Goal: Task Accomplishment & Management: Use online tool/utility

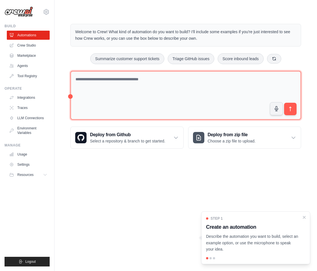
click at [186, 96] on textarea at bounding box center [185, 95] width 231 height 49
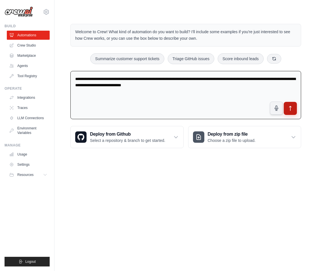
type textarea "**********"
click at [295, 104] on button "submit" at bounding box center [290, 108] width 13 height 13
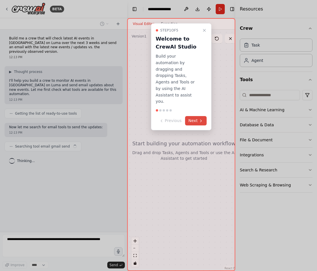
click at [196, 116] on button "Next" at bounding box center [196, 120] width 22 height 9
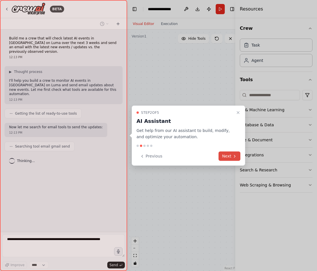
click at [224, 157] on button "Next" at bounding box center [230, 156] width 22 height 9
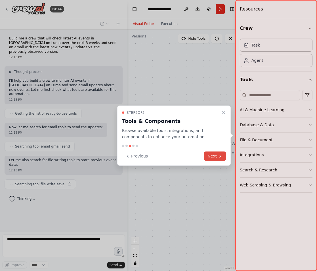
click at [219, 156] on icon at bounding box center [220, 156] width 5 height 5
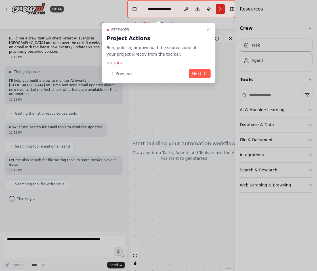
click at [197, 78] on div "Step 4 of 5 Project Actions Run, publish, or download the source code of your p…" at bounding box center [159, 53] width 114 height 61
click at [197, 76] on button "Next" at bounding box center [200, 73] width 22 height 9
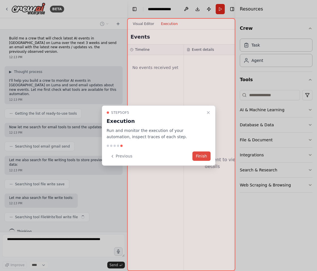
click at [200, 156] on button "Finish" at bounding box center [202, 156] width 18 height 9
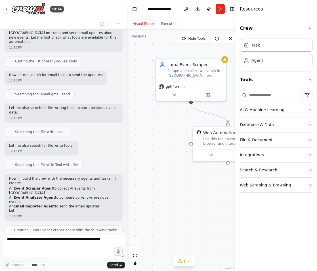
scroll to position [57, 0]
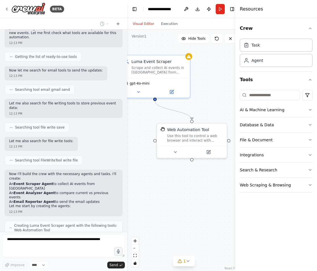
drag, startPoint x: 173, startPoint y: 162, endPoint x: 137, endPoint y: 159, distance: 36.2
click at [137, 159] on div ".deletable-edge-delete-btn { width: 20px; height: 20px; border: 0px solid #ffff…" at bounding box center [184, 151] width 114 height 242
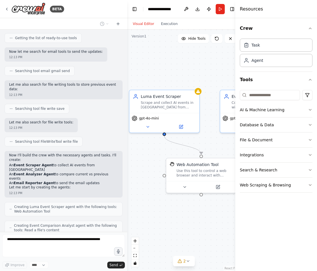
drag, startPoint x: 179, startPoint y: 179, endPoint x: 192, endPoint y: 214, distance: 37.3
click at [192, 214] on div ".deletable-edge-delete-btn { width: 20px; height: 20px; border: 0px solid #ffff…" at bounding box center [184, 151] width 114 height 242
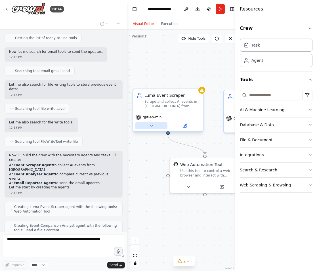
click at [152, 127] on icon at bounding box center [151, 126] width 5 height 5
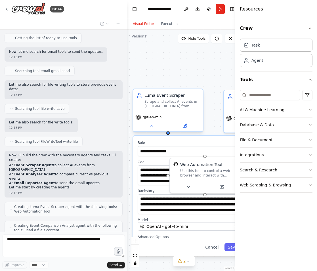
scroll to position [94, 0]
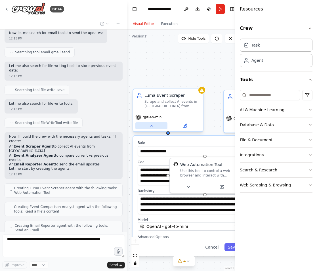
click at [153, 126] on icon at bounding box center [151, 126] width 5 height 5
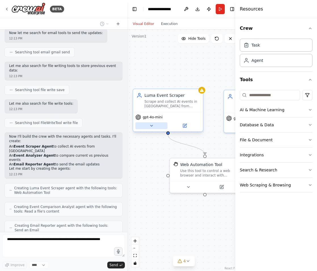
click at [153, 126] on icon at bounding box center [151, 126] width 5 height 5
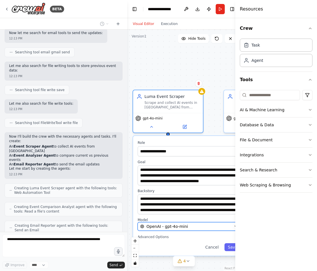
click at [174, 228] on span "OpenAI - gpt-4o-mini" at bounding box center [167, 227] width 41 height 6
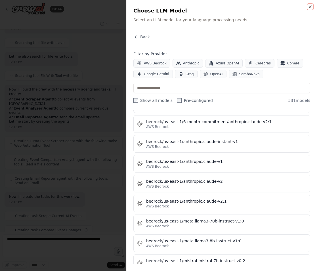
scroll to position [2140, 0]
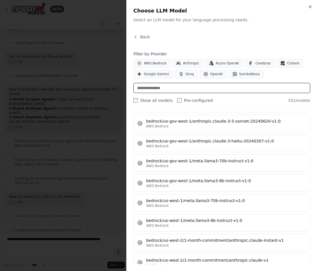
click at [178, 89] on input "text" at bounding box center [222, 88] width 177 height 10
click at [207, 76] on button "OpenAI" at bounding box center [213, 74] width 27 height 9
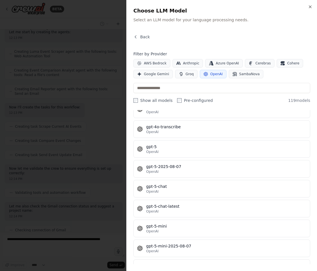
scroll to position [245, 0]
click at [197, 149] on div "gpt-5" at bounding box center [226, 147] width 161 height 6
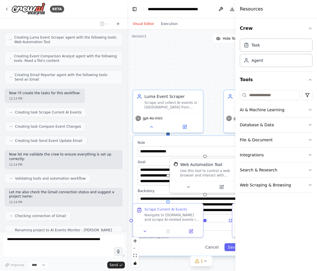
click at [211, 64] on div "**********" at bounding box center [201, 151] width 148 height 242
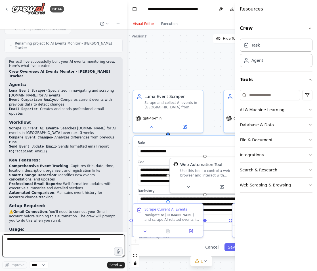
scroll to position [437, 0]
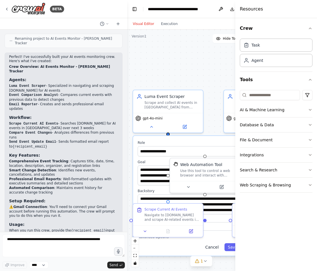
click at [212, 249] on button "Cancel" at bounding box center [212, 248] width 20 height 8
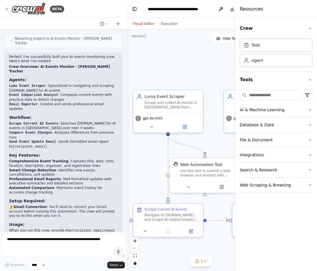
click at [154, 186] on div ".deletable-edge-delete-btn { width: 20px; height: 20px; border: 0px solid #ffff…" at bounding box center [201, 151] width 148 height 242
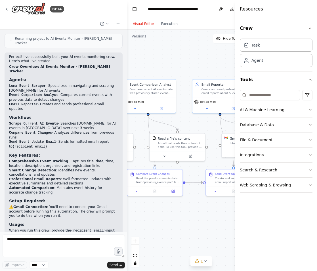
drag, startPoint x: 154, startPoint y: 189, endPoint x: 65, endPoint y: 158, distance: 94.3
click at [65, 158] on div "BETA Build me a crew that will check latest AI events in San Francisco on Luma …" at bounding box center [158, 135] width 317 height 271
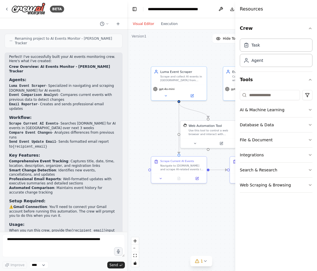
drag, startPoint x: 202, startPoint y: 210, endPoint x: 305, endPoint y: 197, distance: 103.4
click at [305, 197] on div "BETA Build me a crew that will check latest AI events in San Francisco on Luma …" at bounding box center [158, 135] width 317 height 271
click at [171, 94] on button at bounding box center [166, 94] width 26 height 5
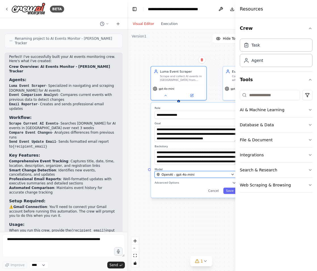
click at [189, 173] on span "OpenAI - gpt-4o-mini" at bounding box center [178, 174] width 33 height 5
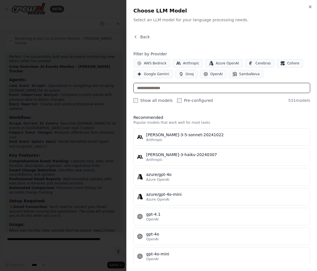
click at [228, 92] on input "text" at bounding box center [222, 88] width 177 height 10
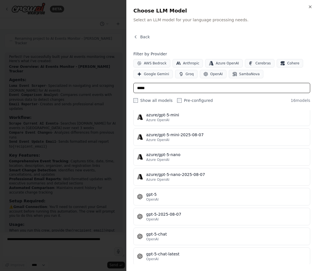
scroll to position [100, 0]
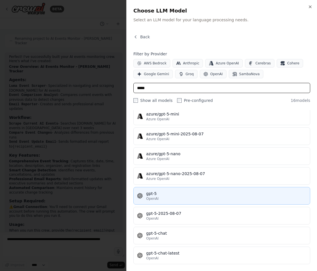
type input "*****"
click at [176, 188] on button "gpt-5 OpenAI" at bounding box center [222, 196] width 177 height 18
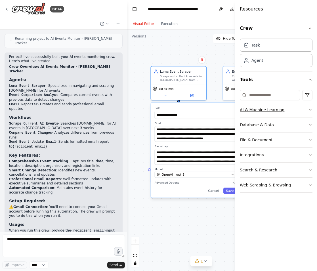
click at [264, 113] on button "AI & Machine Learning" at bounding box center [276, 110] width 73 height 15
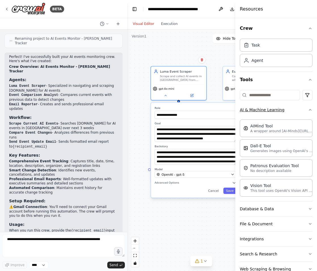
click at [264, 113] on button "AI & Machine Learning" at bounding box center [276, 110] width 73 height 15
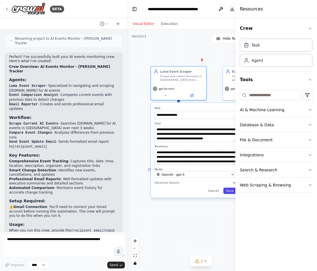
click at [230, 193] on button "Save" at bounding box center [230, 191] width 13 height 6
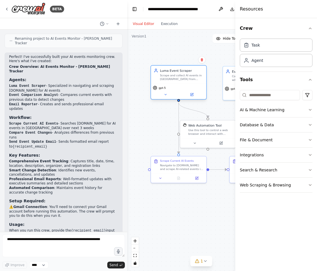
click at [191, 78] on div "Scrape and collect AI events in San Francisco from Luma.com over the next 3 wee…" at bounding box center [182, 77] width 44 height 7
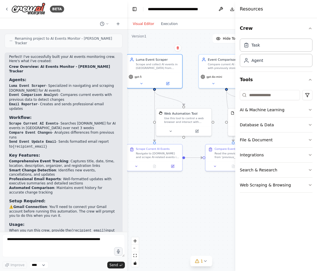
drag, startPoint x: 157, startPoint y: 111, endPoint x: 133, endPoint y: 99, distance: 27.2
click at [133, 99] on div ".deletable-edge-delete-btn { width: 20px; height: 20px; border: 0px solid #ffff…" at bounding box center [201, 151] width 148 height 242
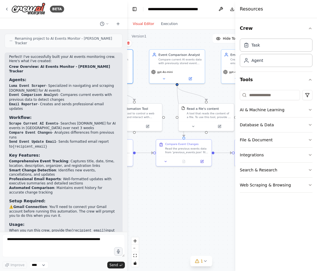
drag, startPoint x: 190, startPoint y: 180, endPoint x: 141, endPoint y: 174, distance: 49.4
click at [141, 174] on div ".deletable-edge-delete-btn { width: 20px; height: 20px; border: 0px solid #ffff…" at bounding box center [201, 151] width 148 height 242
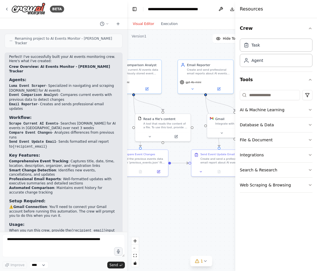
drag, startPoint x: 209, startPoint y: 179, endPoint x: 165, endPoint y: 190, distance: 44.7
click at [165, 190] on div ".deletable-edge-delete-btn { width: 20px; height: 20px; border: 0px solid #ffff…" at bounding box center [201, 151] width 148 height 242
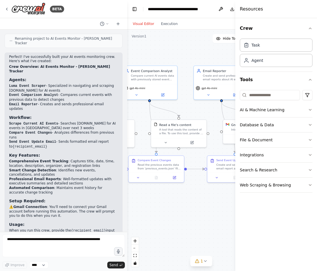
drag, startPoint x: 202, startPoint y: 186, endPoint x: 218, endPoint y: 192, distance: 17.0
click at [218, 192] on div ".deletable-edge-delete-btn { width: 20px; height: 20px; border: 0px solid #ffff…" at bounding box center [201, 151] width 148 height 242
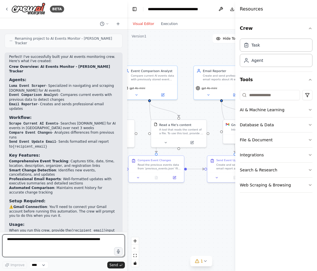
click at [38, 245] on textarea at bounding box center [63, 246] width 123 height 23
type textarea "**********"
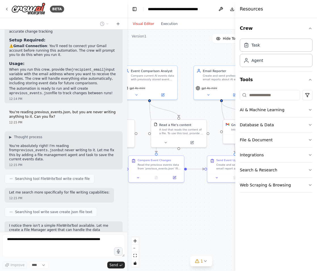
scroll to position [602, 0]
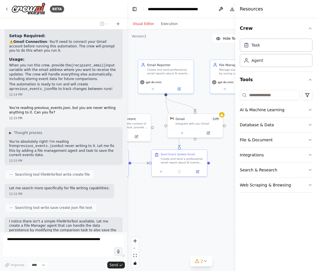
drag, startPoint x: 204, startPoint y: 213, endPoint x: 148, endPoint y: 207, distance: 56.0
click at [148, 207] on div ".deletable-edge-delete-btn { width: 20px; height: 20px; border: 0px solid #ffff…" at bounding box center [201, 151] width 148 height 242
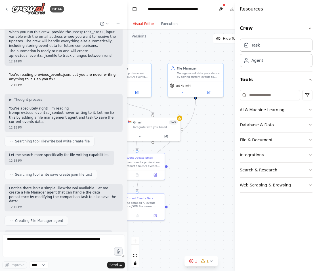
scroll to position [673, 0]
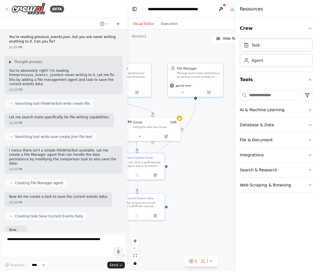
drag, startPoint x: 222, startPoint y: 185, endPoint x: 180, endPoint y: 188, distance: 42.5
click at [180, 188] on div ".deletable-edge-delete-btn { width: 20px; height: 20px; border: 0px solid #ffff…" at bounding box center [201, 151] width 148 height 242
click at [200, 164] on div ".deletable-edge-delete-btn { width: 20px; height: 20px; border: 0px solid #ffff…" at bounding box center [201, 151] width 148 height 242
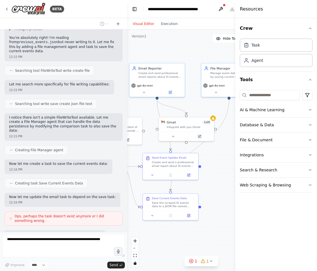
scroll to position [740, 0]
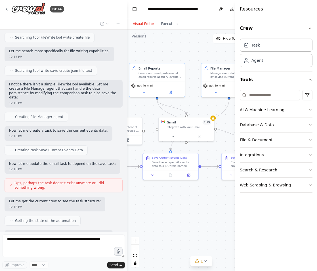
drag, startPoint x: 193, startPoint y: 163, endPoint x: 227, endPoint y: 163, distance: 33.5
click at [227, 163] on div ".deletable-edge-delete-btn { width: 20px; height: 20px; border: 0px solid #ffff…" at bounding box center [201, 151] width 148 height 242
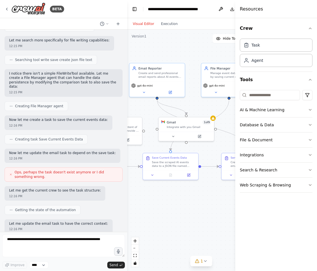
scroll to position [784, 0]
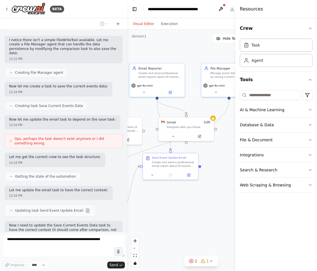
click at [260, 10] on h4 "Resources" at bounding box center [251, 9] width 23 height 7
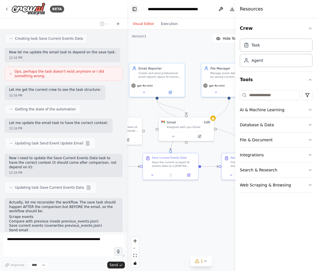
click at [137, 8] on button "Toggle Left Sidebar" at bounding box center [135, 9] width 8 height 8
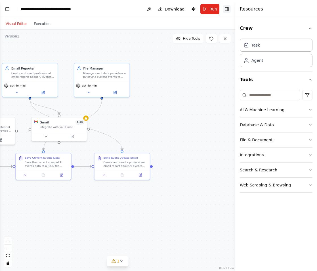
click at [227, 7] on button "Toggle Right Sidebar" at bounding box center [227, 9] width 8 height 8
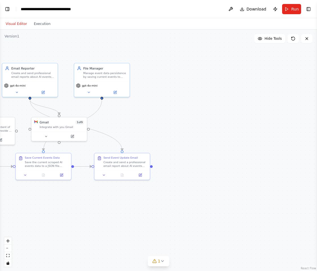
scroll to position [891, 0]
click at [11, 10] on button "Toggle Left Sidebar" at bounding box center [7, 9] width 8 height 8
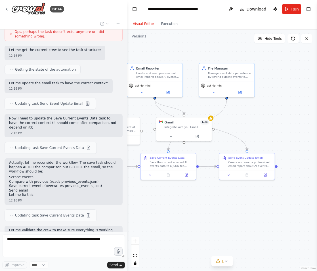
click at [125, 100] on div "BETA Build me a crew that will check latest AI events in San Francisco on Luma …" at bounding box center [158, 135] width 317 height 271
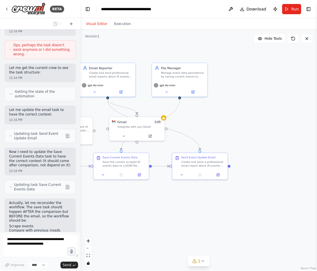
drag, startPoint x: 125, startPoint y: 100, endPoint x: 80, endPoint y: 98, distance: 44.9
click at [80, 98] on div "BETA Build me a crew that will check latest AI events in San Francisco on Luma …" at bounding box center [158, 135] width 317 height 271
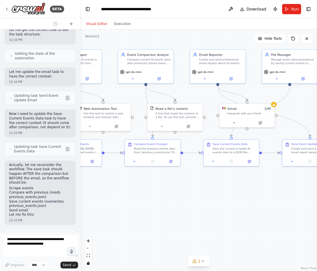
drag, startPoint x: 180, startPoint y: 118, endPoint x: 290, endPoint y: 104, distance: 111.1
click at [290, 104] on div ".deletable-edge-delete-btn { width: 20px; height: 20px; border: 0px solid #ffff…" at bounding box center [198, 151] width 237 height 242
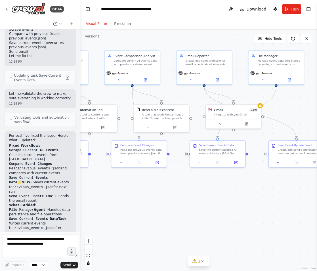
scroll to position [1329, 0]
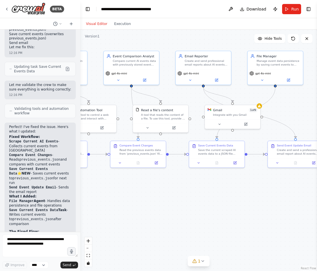
drag, startPoint x: 212, startPoint y: 196, endPoint x: 198, endPoint y: 198, distance: 14.6
click at [198, 198] on div ".deletable-edge-delete-btn { width: 20px; height: 20px; border: 0px solid #ffff…" at bounding box center [198, 151] width 237 height 242
click at [121, 28] on div "Visual Editor Execution" at bounding box center [109, 23] width 52 height 11
click at [120, 23] on button "Execution" at bounding box center [123, 23] width 24 height 7
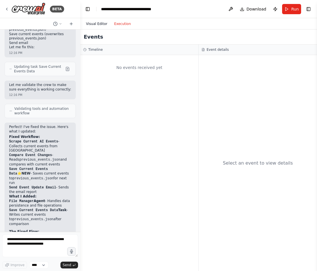
click at [102, 24] on button "Visual Editor" at bounding box center [97, 23] width 28 height 7
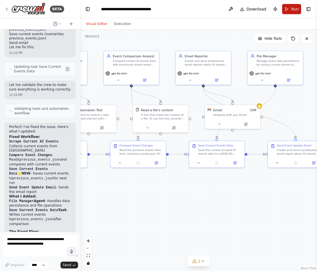
click at [293, 11] on span "Run" at bounding box center [296, 9] width 8 height 6
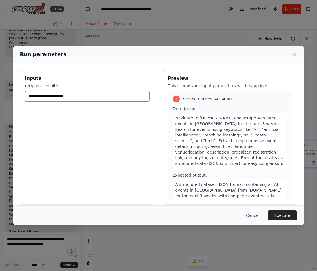
click at [98, 99] on input "recipient_email *" at bounding box center [87, 96] width 124 height 11
type input "**********"
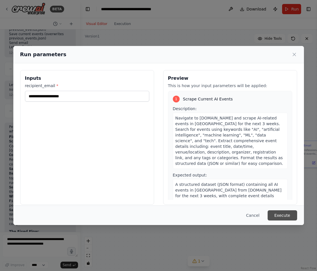
click at [286, 215] on button "Execute" at bounding box center [283, 216] width 30 height 10
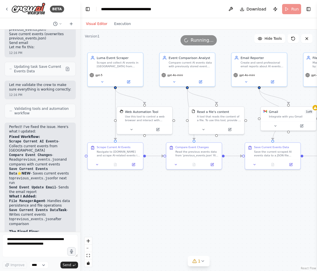
drag, startPoint x: 235, startPoint y: 203, endPoint x: 291, endPoint y: 205, distance: 55.4
click at [291, 205] on div ".deletable-edge-delete-btn { width: 20px; height: 20px; border: 0px solid #ffff…" at bounding box center [198, 151] width 237 height 242
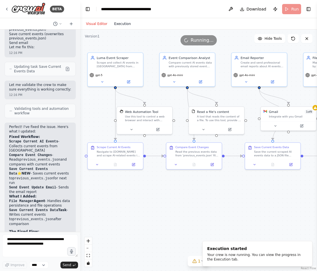
click at [124, 25] on button "Execution" at bounding box center [123, 23] width 24 height 7
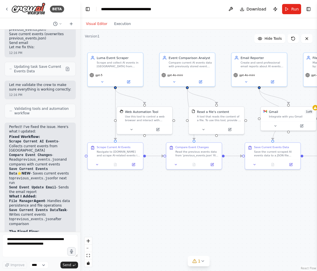
click at [94, 22] on button "Visual Editor" at bounding box center [97, 23] width 28 height 7
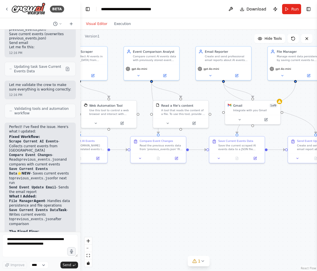
drag, startPoint x: 250, startPoint y: 98, endPoint x: 226, endPoint y: 95, distance: 24.0
click at [227, 95] on div ".deletable-edge-delete-btn { width: 20px; height: 20px; border: 0px solid #ffff…" at bounding box center [198, 151] width 237 height 242
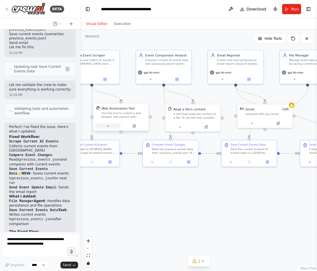
click at [109, 128] on icon at bounding box center [108, 126] width 4 height 4
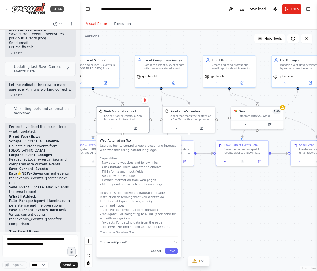
click at [122, 241] on span "Customize (Optional)" at bounding box center [113, 242] width 27 height 3
click at [176, 242] on icon "button" at bounding box center [175, 242] width 3 height 1
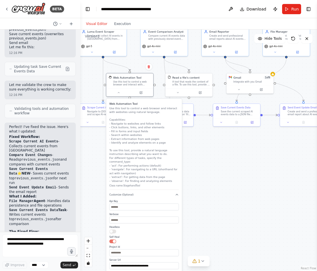
drag, startPoint x: 214, startPoint y: 230, endPoint x: 216, endPoint y: 177, distance: 53.5
click at [216, 177] on div ".deletable-edge-delete-btn { width: 20px; height: 20px; border: 0px solid #ffff…" at bounding box center [198, 151] width 237 height 242
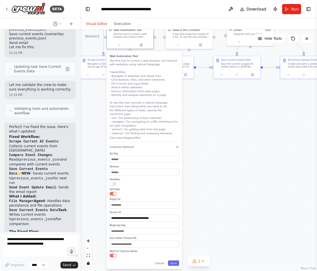
drag, startPoint x: 222, startPoint y: 192, endPoint x: 222, endPoint y: 150, distance: 42.1
click at [222, 150] on div ".deletable-edge-delete-btn { width: 20px; height: 20px; border: 0px solid #ffff…" at bounding box center [198, 151] width 237 height 242
click at [141, 215] on input "**********" at bounding box center [144, 218] width 70 height 7
drag, startPoint x: 141, startPoint y: 214, endPoint x: 155, endPoint y: 214, distance: 13.9
click at [155, 215] on input "**********" at bounding box center [144, 218] width 70 height 7
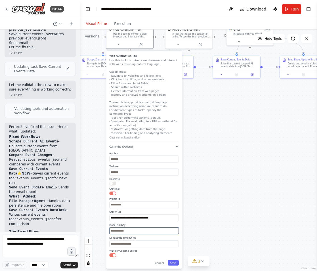
click at [138, 228] on input "text" at bounding box center [144, 231] width 70 height 7
paste input "**********"
type input "**********"
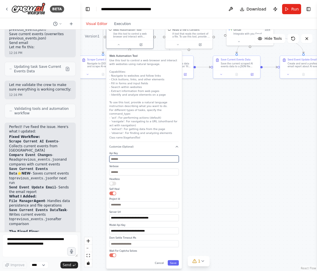
click at [142, 157] on input "text" at bounding box center [144, 159] width 70 height 7
paste input "**********"
type input "**********"
click at [175, 261] on button "Save" at bounding box center [173, 263] width 11 height 5
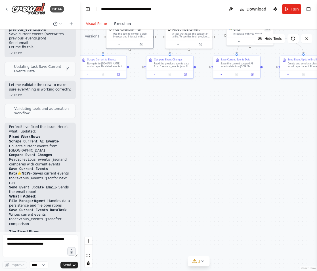
click at [118, 22] on button "Execution" at bounding box center [123, 23] width 24 height 7
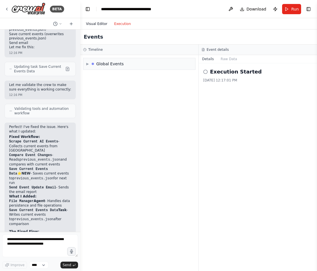
click at [99, 26] on button "Visual Editor" at bounding box center [97, 23] width 28 height 7
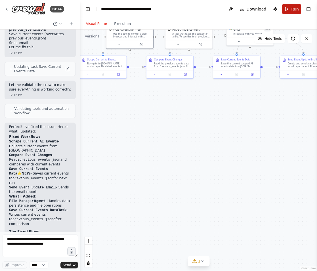
click at [292, 13] on button "Run" at bounding box center [291, 9] width 19 height 10
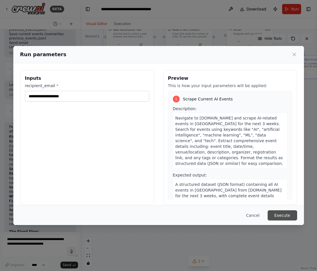
click at [282, 216] on button "Execute" at bounding box center [283, 216] width 30 height 10
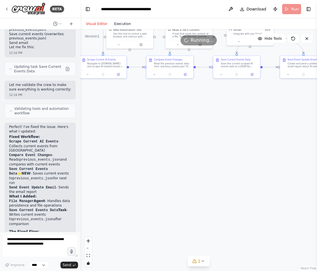
click at [128, 26] on button "Execution" at bounding box center [123, 23] width 24 height 7
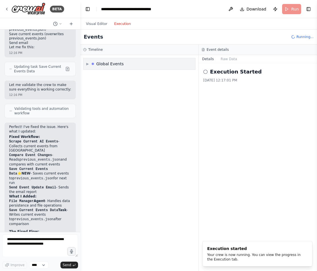
click at [89, 63] on div "▶ Global Events" at bounding box center [105, 64] width 38 height 6
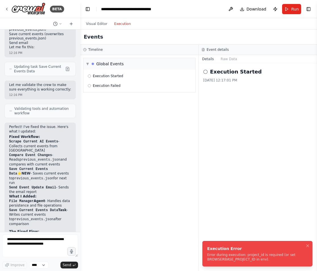
click at [232, 259] on div "Error during execution: project_id is required (or set BROWSERBASE_PROJECT_ID i…" at bounding box center [256, 257] width 98 height 9
click at [217, 260] on div "Error during execution: project_id is required (or set BROWSERBASE_PROJECT_ID i…" at bounding box center [256, 257] width 98 height 9
drag, startPoint x: 217, startPoint y: 260, endPoint x: 206, endPoint y: 259, distance: 11.2
click at [207, 259] on div "Error during execution: project_id is required (or set BROWSERBASE_PROJECT_ID i…" at bounding box center [256, 257] width 98 height 9
click at [119, 84] on span "Execution Failed" at bounding box center [107, 86] width 28 height 5
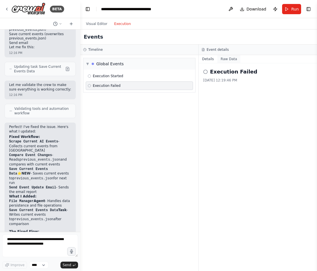
click at [230, 62] on button "Raw Data" at bounding box center [229, 59] width 23 height 8
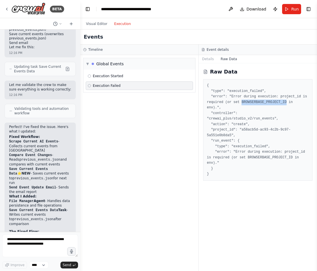
drag, startPoint x: 243, startPoint y: 102, endPoint x: 287, endPoint y: 103, distance: 44.1
click at [287, 103] on pre "{ "type": "execution_failed", "error": "Error during execution: project_id is r…" at bounding box center [258, 130] width 102 height 94
copy pre "BROWSERBASE_PROJECT_ID"
click at [310, 12] on button "Toggle Right Sidebar" at bounding box center [309, 9] width 8 height 8
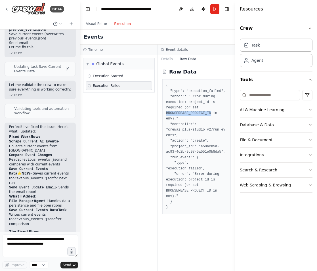
click at [278, 185] on button "Web Scraping & Browsing" at bounding box center [276, 185] width 73 height 15
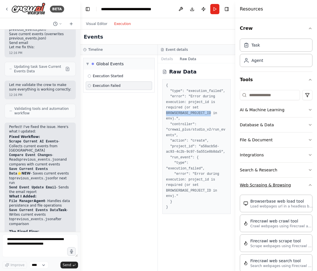
scroll to position [9, 0]
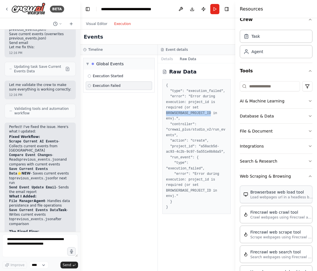
click at [277, 193] on div "Browserbase web load tool" at bounding box center [282, 193] width 63 height 6
click at [267, 178] on button "Web Scraping & Browsing" at bounding box center [276, 176] width 73 height 15
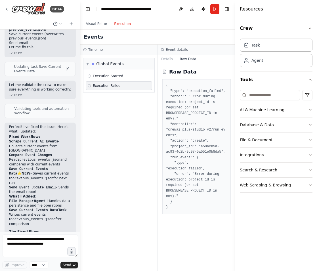
click at [257, 7] on h4 "Resources" at bounding box center [251, 9] width 23 height 7
click at [262, 48] on div "Task" at bounding box center [276, 44] width 73 height 13
click at [229, 9] on button "Toggle Right Sidebar" at bounding box center [227, 9] width 8 height 8
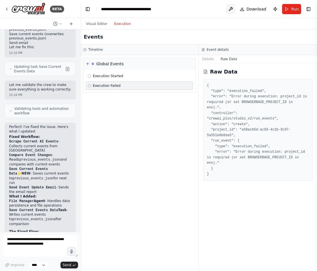
click at [234, 5] on button at bounding box center [230, 9] width 9 height 10
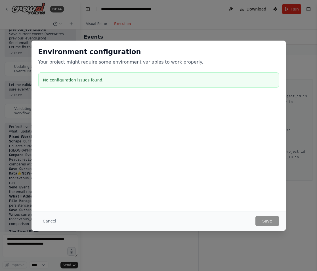
click at [88, 84] on div "No configuration issues found." at bounding box center [158, 79] width 241 height 15
click at [86, 78] on h3 "No configuration issues found." at bounding box center [158, 80] width 231 height 6
click at [117, 139] on div at bounding box center [159, 125] width 255 height 57
click at [76, 89] on div "Environment configuration Your project might require some environment variables…" at bounding box center [159, 69] width 255 height 56
drag, startPoint x: 73, startPoint y: 69, endPoint x: 75, endPoint y: 100, distance: 31.6
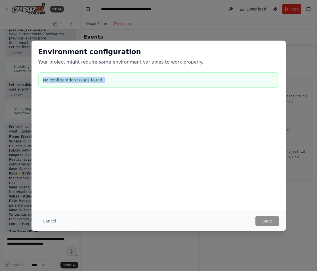
click at [75, 100] on div "Environment configuration Your project might require some environment variables…" at bounding box center [159, 97] width 255 height 113
click at [75, 100] on div at bounding box center [159, 100] width 255 height 7
click at [49, 220] on button "Cancel" at bounding box center [49, 221] width 22 height 10
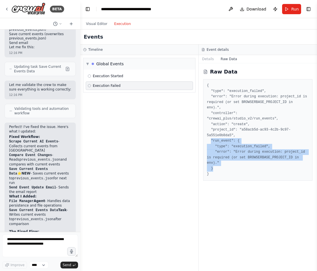
drag, startPoint x: 212, startPoint y: 142, endPoint x: 217, endPoint y: 167, distance: 25.2
click at [217, 167] on pre "{ "type": "execution_failed", "error": "Error during execution: project_id is r…" at bounding box center [258, 130] width 102 height 94
copy pre ""run_event": { "type": "execution_failed", "error": "Error during execution: pr…"
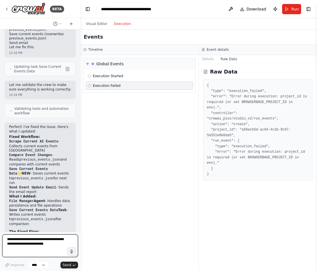
click at [28, 244] on textarea at bounding box center [40, 246] width 76 height 23
paste textarea "**********"
type textarea "**********"
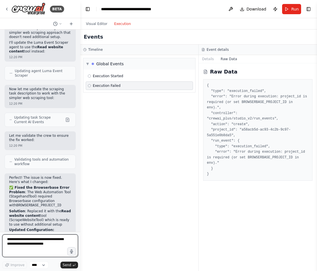
scroll to position [1700, 0]
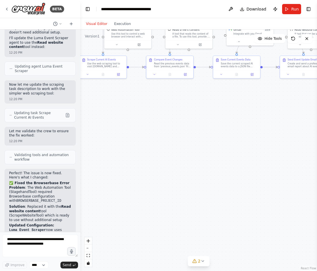
click at [96, 23] on button "Visual Editor" at bounding box center [97, 23] width 28 height 7
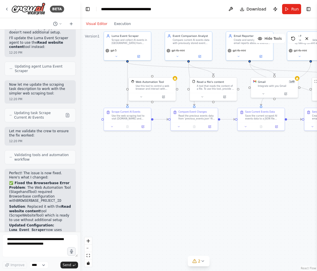
drag, startPoint x: 111, startPoint y: 89, endPoint x: 136, endPoint y: 141, distance: 57.7
click at [136, 141] on div ".deletable-edge-delete-btn { width: 20px; height: 20px; border: 0px solid #ffff…" at bounding box center [198, 151] width 237 height 242
click at [170, 87] on div "Use this tool to control a web browser and interact with websites using natural…" at bounding box center [155, 87] width 38 height 6
click at [177, 79] on div ".deletable-edge-delete-btn { width: 20px; height: 20px; border: 0px solid #ffff…" at bounding box center [198, 151] width 237 height 242
click at [142, 95] on icon at bounding box center [141, 96] width 3 height 3
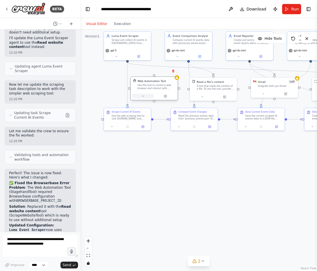
click at [144, 96] on icon at bounding box center [143, 96] width 3 height 3
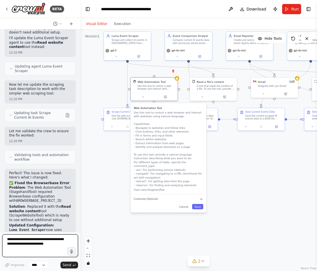
click at [19, 251] on textarea at bounding box center [40, 246] width 76 height 23
click at [38, 248] on textarea "**********" at bounding box center [40, 246] width 76 height 23
type textarea "**********"
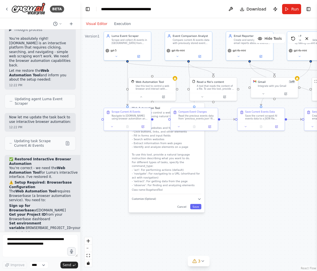
scroll to position [2042, 0]
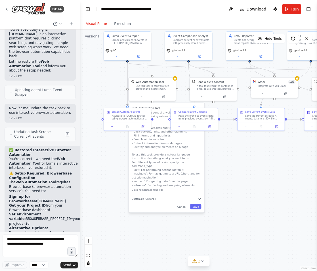
click at [155, 155] on p "Use this tool to control a web browser and interact with websites using natural…" at bounding box center [167, 149] width 70 height 76
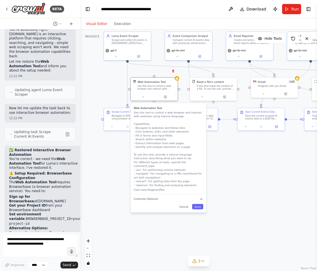
click at [116, 165] on div ".deletable-edge-delete-btn { width: 20px; height: 20px; border: 0px solid #ffff…" at bounding box center [198, 151] width 237 height 242
click at [183, 204] on button "Cancel" at bounding box center [184, 206] width 14 height 5
click at [185, 204] on button "Cancel" at bounding box center [184, 206] width 14 height 5
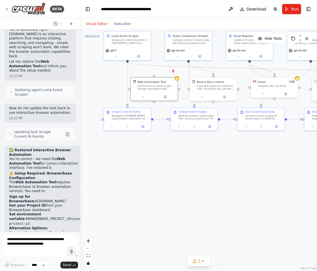
click at [177, 159] on div ".deletable-edge-delete-btn { width: 20px; height: 20px; border: 0px solid #ffff…" at bounding box center [198, 151] width 237 height 242
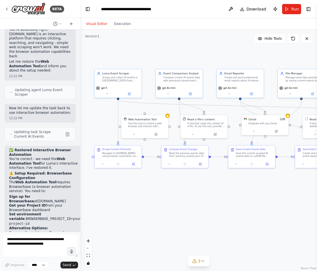
drag, startPoint x: 179, startPoint y: 148, endPoint x: 170, endPoint y: 186, distance: 38.4
click at [170, 186] on div ".deletable-edge-delete-btn { width: 20px; height: 20px; border: 0px solid #ffff…" at bounding box center [198, 151] width 237 height 242
click at [153, 108] on div ".deletable-edge-delete-btn { width: 20px; height: 20px; border: 0px solid #ffff…" at bounding box center [198, 151] width 237 height 242
drag, startPoint x: 152, startPoint y: 117, endPoint x: 157, endPoint y: 117, distance: 4.3
click at [157, 117] on div "Web Automation Tool" at bounding box center [146, 119] width 28 height 4
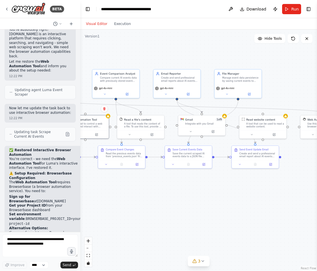
drag, startPoint x: 205, startPoint y: 199, endPoint x: 95, endPoint y: 197, distance: 110.0
click at [95, 197] on div ".deletable-edge-delete-btn { width: 20px; height: 20px; border: 0px solid #ffff…" at bounding box center [198, 151] width 237 height 242
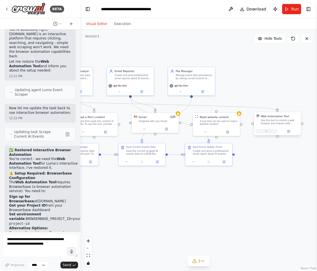
click at [268, 131] on button at bounding box center [267, 131] width 22 height 5
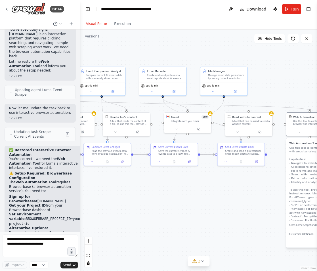
drag, startPoint x: 205, startPoint y: 216, endPoint x: 282, endPoint y: 216, distance: 77.3
click at [282, 216] on div ".deletable-edge-delete-btn { width: 20px; height: 20px; border: 0px solid #ffff…" at bounding box center [198, 151] width 237 height 242
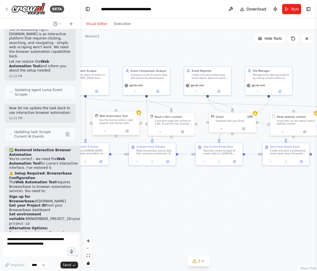
click at [128, 118] on div "Web Automation Tool Use this tool to control a web browser and interact with we…" at bounding box center [118, 119] width 38 height 11
click at [135, 108] on button at bounding box center [135, 105] width 7 height 7
click at [117, 105] on button "Confirm" at bounding box center [119, 106] width 20 height 7
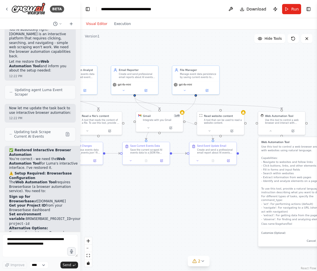
drag, startPoint x: 197, startPoint y: 197, endPoint x: 123, endPoint y: 195, distance: 73.6
click at [123, 196] on div ".deletable-edge-delete-btn { width: 20px; height: 20px; border: 0px solid #ffff…" at bounding box center [198, 151] width 237 height 242
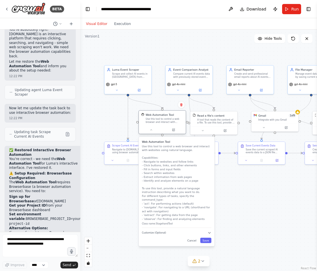
drag, startPoint x: 283, startPoint y: 118, endPoint x: 163, endPoint y: 119, distance: 119.9
click at [163, 119] on div "Use this tool to control a web browser and interact with websites using natural…" at bounding box center [165, 121] width 38 height 6
click at [207, 231] on button "Customize (Optional)" at bounding box center [177, 233] width 70 height 4
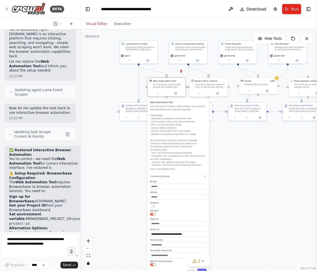
drag, startPoint x: 241, startPoint y: 231, endPoint x: 239, endPoint y: 176, distance: 55.4
click at [239, 175] on div ".deletable-edge-delete-btn { width: 20px; height: 20px; border: 0px solid #ffff…" at bounding box center [198, 151] width 237 height 242
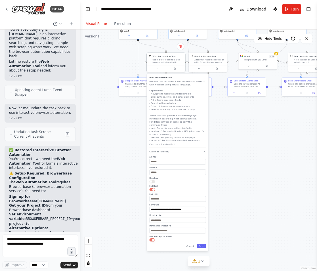
drag, startPoint x: 234, startPoint y: 208, endPoint x: 233, endPoint y: 184, distance: 24.7
click at [233, 184] on div ".deletable-edge-delete-btn { width: 20px; height: 20px; border: 0px solid #ffff…" at bounding box center [198, 151] width 237 height 242
click at [120, 177] on div ".deletable-edge-delete-btn { width: 20px; height: 20px; border: 0px solid #ffff…" at bounding box center [198, 151] width 237 height 242
click at [296, 9] on span "Run" at bounding box center [296, 9] width 8 height 6
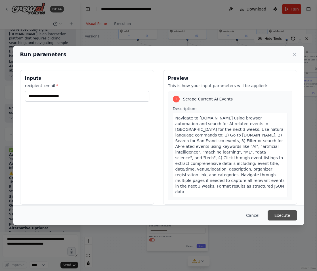
click at [276, 214] on button "Execute" at bounding box center [283, 216] width 30 height 10
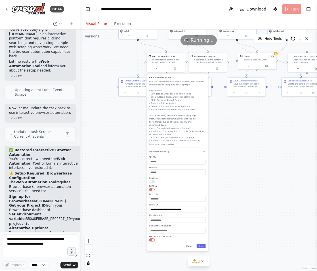
click at [192, 245] on button "Cancel" at bounding box center [189, 246] width 11 height 4
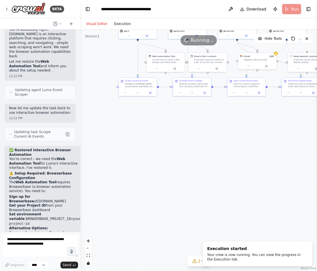
click at [128, 25] on button "Execution" at bounding box center [123, 23] width 24 height 7
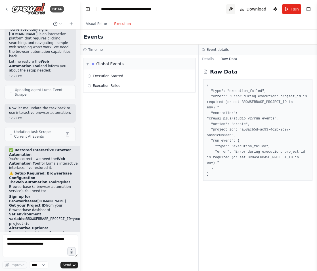
click at [229, 9] on button at bounding box center [230, 9] width 9 height 10
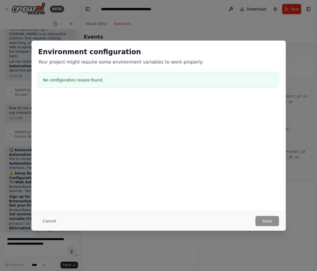
click at [90, 84] on div "No configuration issues found." at bounding box center [158, 79] width 241 height 15
click at [49, 223] on button "Cancel" at bounding box center [49, 221] width 22 height 10
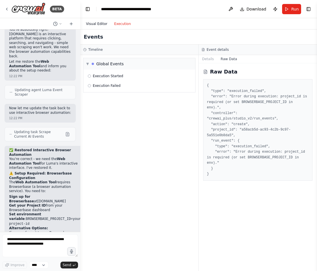
click at [102, 25] on button "Visual Editor" at bounding box center [97, 23] width 28 height 7
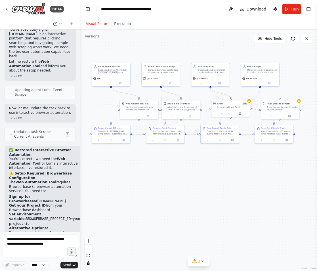
drag, startPoint x: 165, startPoint y: 127, endPoint x: 137, endPoint y: 173, distance: 53.8
click at [138, 174] on div ".deletable-edge-delete-btn { width: 20px; height: 20px; border: 0px solid #ffff…" at bounding box center [198, 151] width 237 height 242
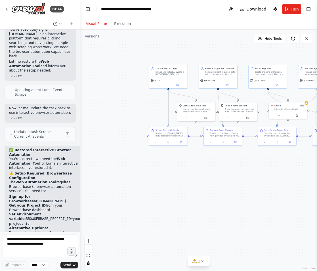
drag, startPoint x: 126, startPoint y: 192, endPoint x: 187, endPoint y: 193, distance: 61.4
click at [187, 193] on div ".deletable-edge-delete-btn { width: 20px; height: 20px; border: 0px solid #ffff…" at bounding box center [198, 151] width 237 height 242
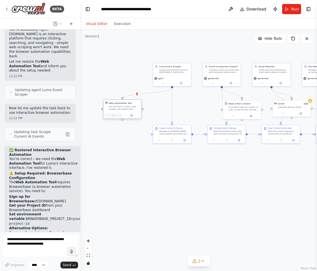
drag, startPoint x: 195, startPoint y: 113, endPoint x: 117, endPoint y: 114, distance: 77.9
click at [117, 114] on div at bounding box center [122, 115] width 38 height 6
click at [234, 11] on button at bounding box center [230, 9] width 9 height 10
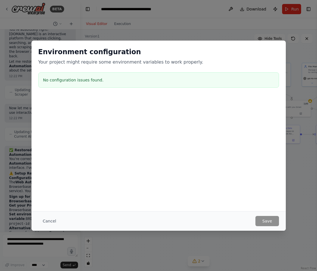
click at [305, 201] on div "Environment configuration Your project might require some environment variables…" at bounding box center [158, 135] width 317 height 271
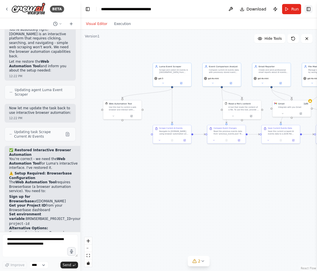
click at [309, 12] on button "Toggle Right Sidebar" at bounding box center [309, 9] width 8 height 8
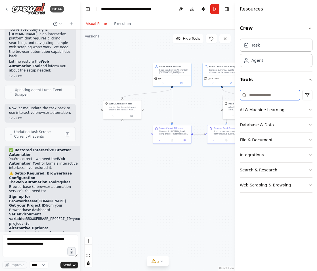
click at [267, 97] on input at bounding box center [270, 95] width 60 height 10
type input "*"
click at [260, 186] on button "Web Scraping & Browsing" at bounding box center [276, 185] width 73 height 15
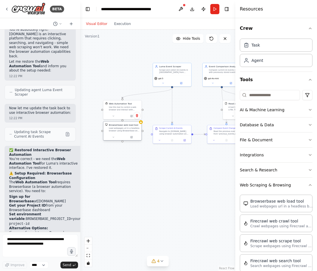
drag, startPoint x: 145, startPoint y: 164, endPoint x: 125, endPoint y: 130, distance: 39.5
click at [125, 130] on div "Load webpages url in a headless browser using Browserbase and return the conten…" at bounding box center [124, 129] width 31 height 5
click at [126, 96] on icon "Edge from 18359a69-a552-4762-a3b9-034e34771b31 to d893f99c-f9ad-4c37-b855-6e3cb…" at bounding box center [147, 93] width 50 height 10
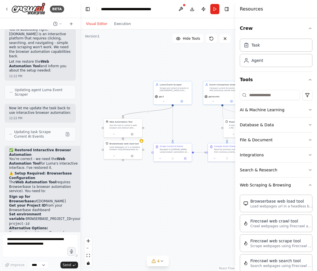
drag, startPoint x: 124, startPoint y: 99, endPoint x: 124, endPoint y: 116, distance: 16.5
click at [124, 116] on div ".deletable-edge-delete-btn { width: 20px; height: 20px; border: 0px solid #ffff…" at bounding box center [157, 151] width 155 height 242
click at [126, 112] on icon "Edge from 18359a69-a552-4762-a3b9-034e34771b31 to d893f99c-f9ad-4c37-b855-6e3cb…" at bounding box center [148, 110] width 50 height 10
drag, startPoint x: 173, startPoint y: 104, endPoint x: 122, endPoint y: 140, distance: 62.0
click at [138, 140] on div "Luma Event Scraper Scrape and collect AI events in San Francisco from Luma.com …" at bounding box center [180, 130] width 85 height 132
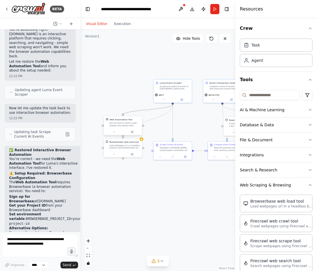
click at [122, 125] on div "Use this tool to control a web browser and interact with websites using natural…" at bounding box center [125, 124] width 31 height 5
click at [140, 114] on div "Confirm" at bounding box center [138, 111] width 10 height 10
click at [139, 113] on button at bounding box center [137, 110] width 7 height 7
click at [121, 112] on button "Confirm" at bounding box center [121, 110] width 20 height 7
click at [115, 155] on button at bounding box center [114, 154] width 18 height 4
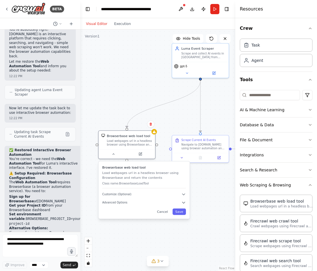
click at [124, 197] on div "Browserbase web load tool Load webpages url in a headless browser using Browser…" at bounding box center [144, 190] width 91 height 57
click at [123, 194] on span "Customize (Optional)" at bounding box center [116, 195] width 29 height 4
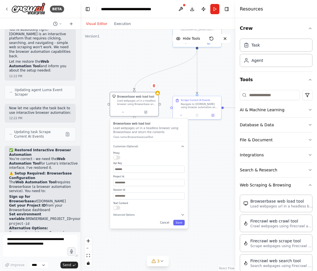
drag, startPoint x: 92, startPoint y: 187, endPoint x: 102, endPoint y: 140, distance: 48.2
click at [102, 140] on div ".deletable-edge-delete-btn { width: 20px; height: 20px; border: 0px solid #ffff…" at bounding box center [157, 151] width 155 height 242
click at [145, 169] on input "text" at bounding box center [150, 169] width 72 height 7
click at [141, 185] on input "text" at bounding box center [150, 182] width 72 height 7
paste input "**********"
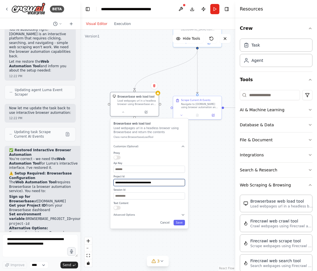
type input "**********"
click at [148, 173] on div "**********" at bounding box center [150, 181] width 72 height 58
click at [148, 170] on input "text" at bounding box center [150, 169] width 72 height 7
paste input "**********"
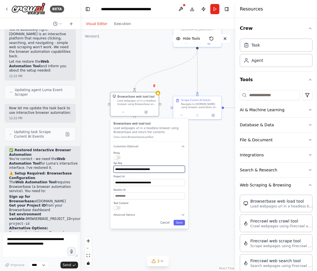
type input "**********"
click at [132, 215] on span "Advanced Options" at bounding box center [125, 214] width 22 height 3
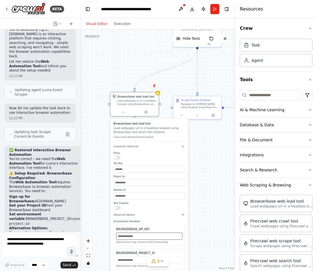
click at [135, 240] on input "text" at bounding box center [149, 236] width 66 height 7
paste input "**********"
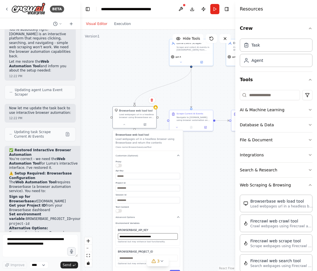
type input "**********"
click at [131, 257] on input "text" at bounding box center [148, 258] width 60 height 6
paste input "**********"
type input "**********"
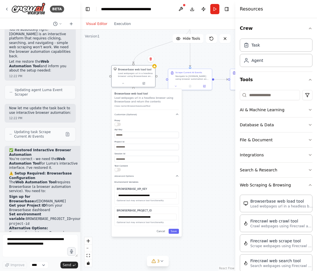
drag, startPoint x: 208, startPoint y: 249, endPoint x: 206, endPoint y: 203, distance: 46.6
click at [206, 203] on div ".deletable-edge-delete-btn { width: 20px; height: 20px; border: 0px solid #ffff…" at bounding box center [157, 151] width 155 height 242
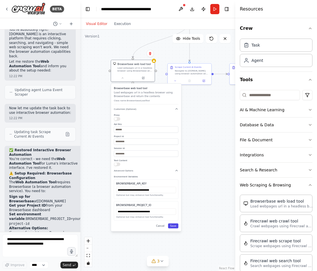
click at [173, 227] on button "Save" at bounding box center [173, 226] width 10 height 5
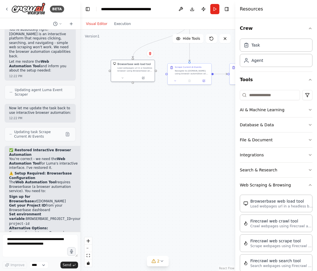
click at [221, 8] on header "**********" at bounding box center [157, 9] width 155 height 18
click at [217, 8] on button "Run" at bounding box center [215, 9] width 9 height 10
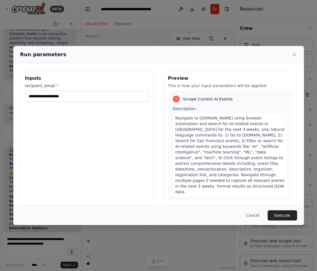
click at [121, 23] on div "**********" at bounding box center [158, 135] width 317 height 271
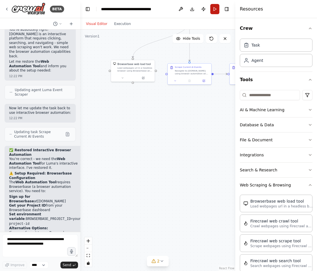
click at [217, 9] on button "Run" at bounding box center [215, 9] width 9 height 10
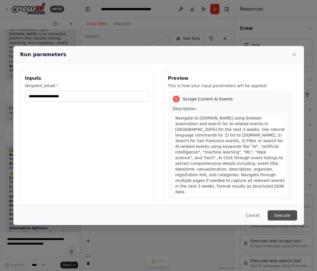
click at [276, 214] on button "Execute" at bounding box center [283, 216] width 30 height 10
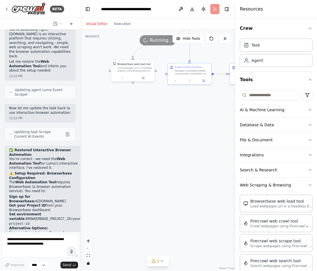
click at [125, 30] on div ".deletable-edge-delete-btn { width: 20px; height: 20px; border: 0px solid #ffff…" at bounding box center [157, 151] width 155 height 242
click at [122, 26] on button "Execution" at bounding box center [123, 23] width 24 height 7
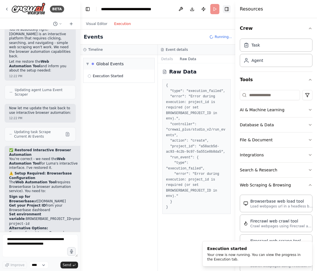
click at [225, 11] on button "Toggle Right Sidebar" at bounding box center [227, 9] width 8 height 8
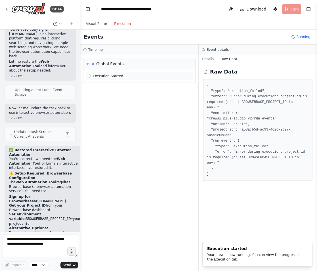
click at [101, 77] on span "Execution Started" at bounding box center [108, 76] width 30 height 5
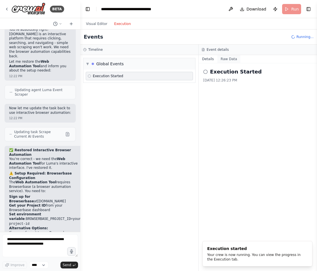
click at [225, 61] on button "Raw Data" at bounding box center [229, 59] width 23 height 8
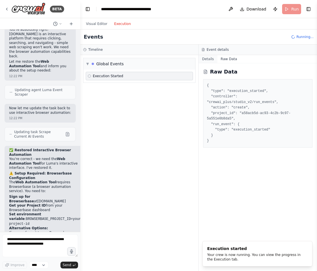
click at [212, 58] on button "Details" at bounding box center [208, 59] width 19 height 8
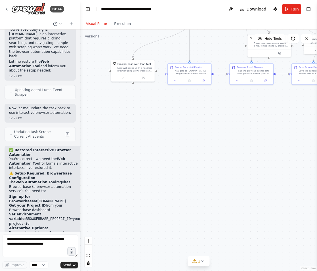
click at [98, 23] on button "Visual Editor" at bounding box center [97, 23] width 28 height 7
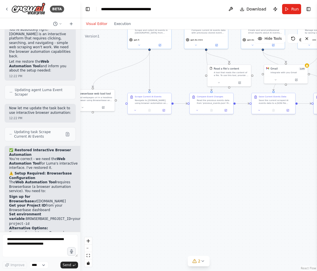
drag, startPoint x: 165, startPoint y: 115, endPoint x: 95, endPoint y: 171, distance: 90.1
click at [95, 172] on div ".deletable-edge-delete-btn { width: 20px; height: 20px; border: 0px solid #ffff…" at bounding box center [198, 151] width 237 height 242
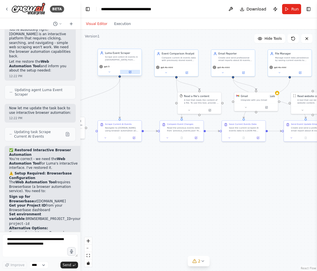
click at [132, 70] on button at bounding box center [130, 72] width 20 height 4
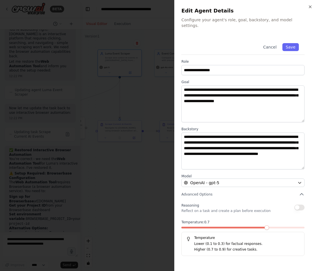
click at [300, 205] on button "button" at bounding box center [300, 208] width 10 height 6
click at [303, 192] on icon "button" at bounding box center [302, 195] width 6 height 6
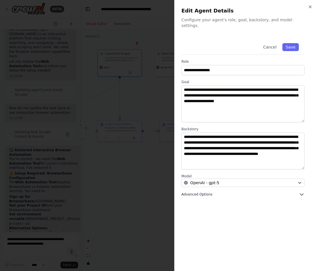
click at [304, 192] on icon "button" at bounding box center [302, 195] width 6 height 6
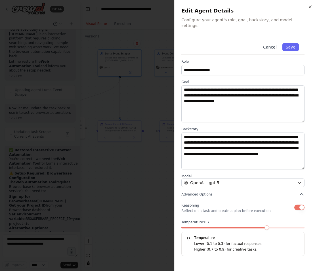
click at [273, 43] on button "Cancel" at bounding box center [270, 47] width 20 height 8
